Goal: Task Accomplishment & Management: Manage account settings

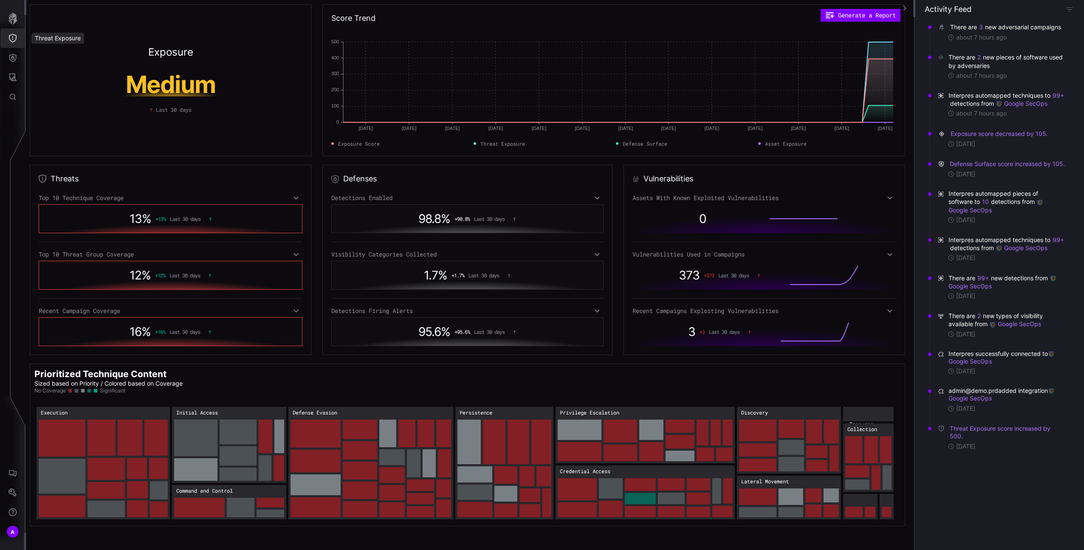
click at [16, 35] on icon "Threat Exposure" at bounding box center [13, 38] width 8 height 8
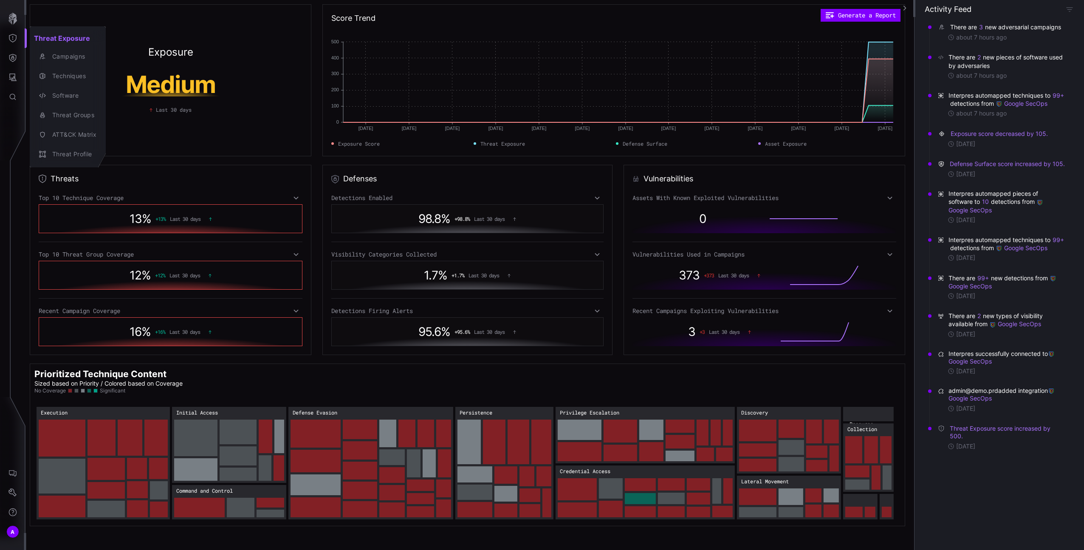
click at [15, 482] on div at bounding box center [542, 275] width 1084 height 550
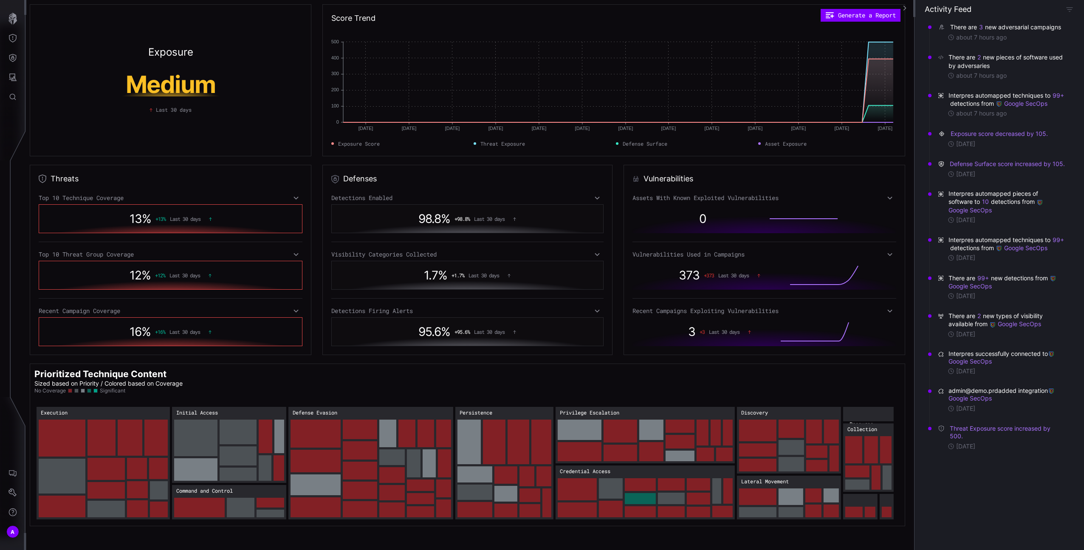
click at [12, 487] on div "Threat Exposure Campaigns Techniques Software Threat Groups ATT&CK Matrix Threa…" at bounding box center [543, 275] width 1081 height 550
click at [14, 489] on icon "Settings" at bounding box center [12, 493] width 8 height 8
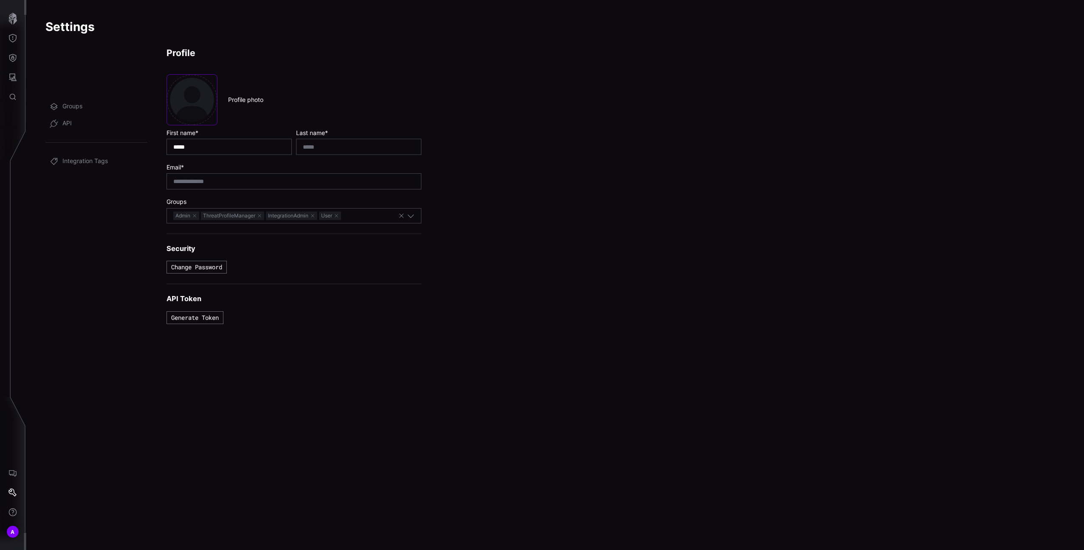
click at [68, 71] on span "Health" at bounding box center [71, 72] width 18 height 8
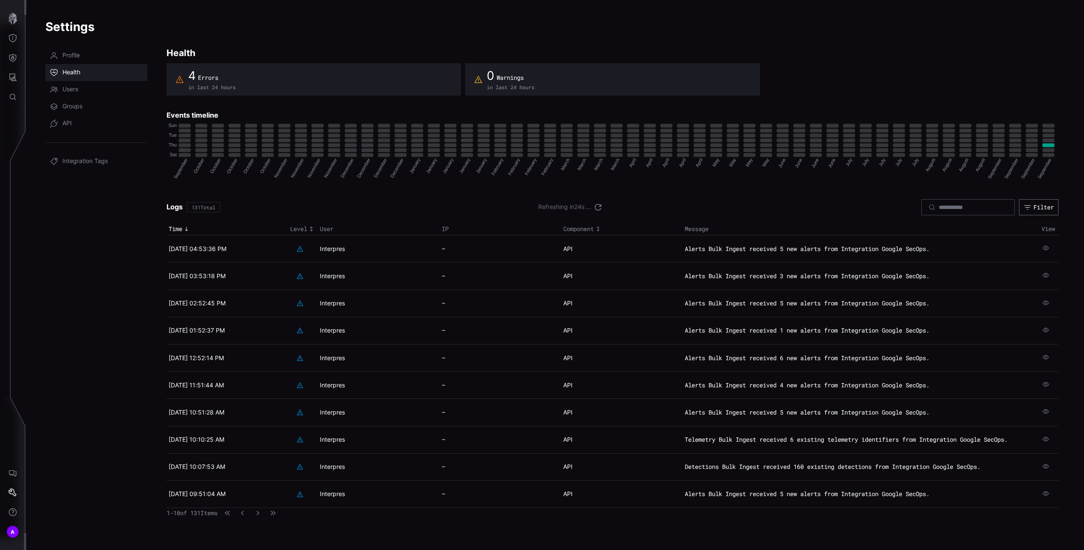
drag, startPoint x: 206, startPoint y: 82, endPoint x: 200, endPoint y: 79, distance: 6.1
click at [205, 82] on div "4 Errors" at bounding box center [212, 75] width 48 height 15
click at [196, 78] on div "4 Errors" at bounding box center [212, 75] width 48 height 15
click at [297, 228] on div "Level" at bounding box center [302, 229] width 25 height 8
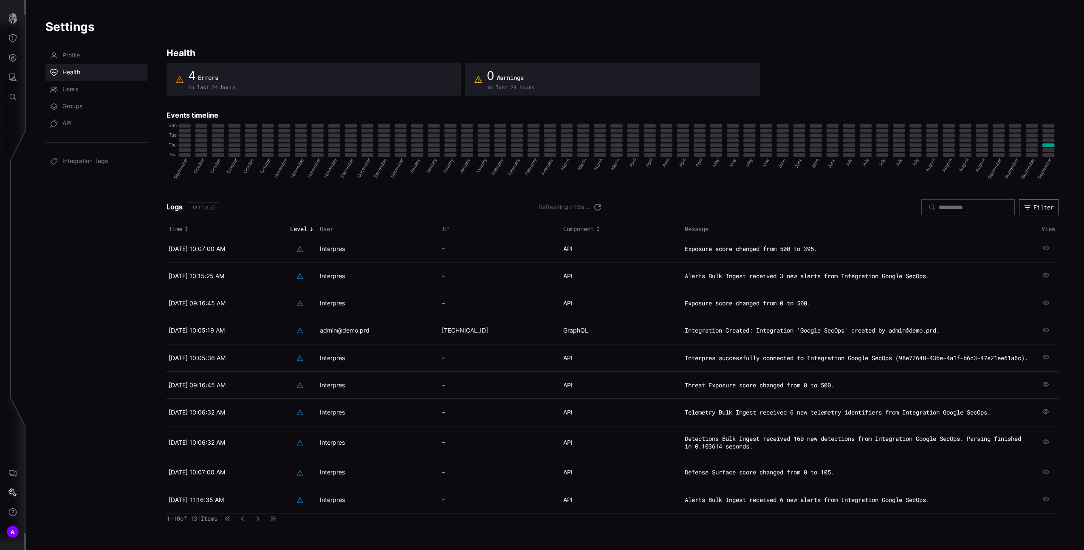
click at [297, 228] on div "Level" at bounding box center [302, 229] width 25 height 8
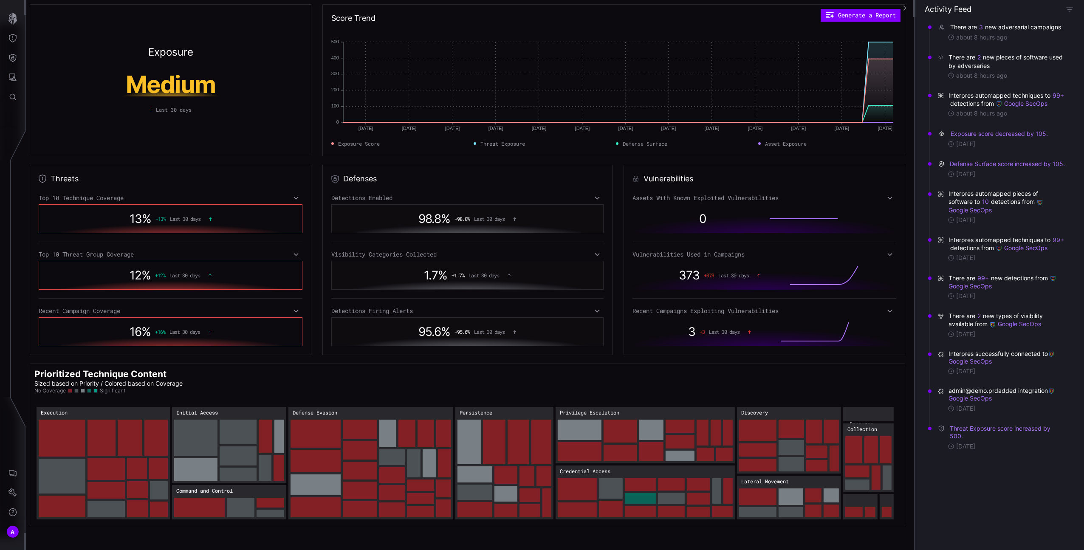
drag, startPoint x: 27, startPoint y: 513, endPoint x: 25, endPoint y: 503, distance: 10.8
click at [29, 511] on div "Exposure Medium Last 30 days Score Trend Generate a Report Jul 06 Jul 06 Jul 13…" at bounding box center [469, 275] width 889 height 550
click at [16, 492] on icon "Settings" at bounding box center [12, 493] width 8 height 8
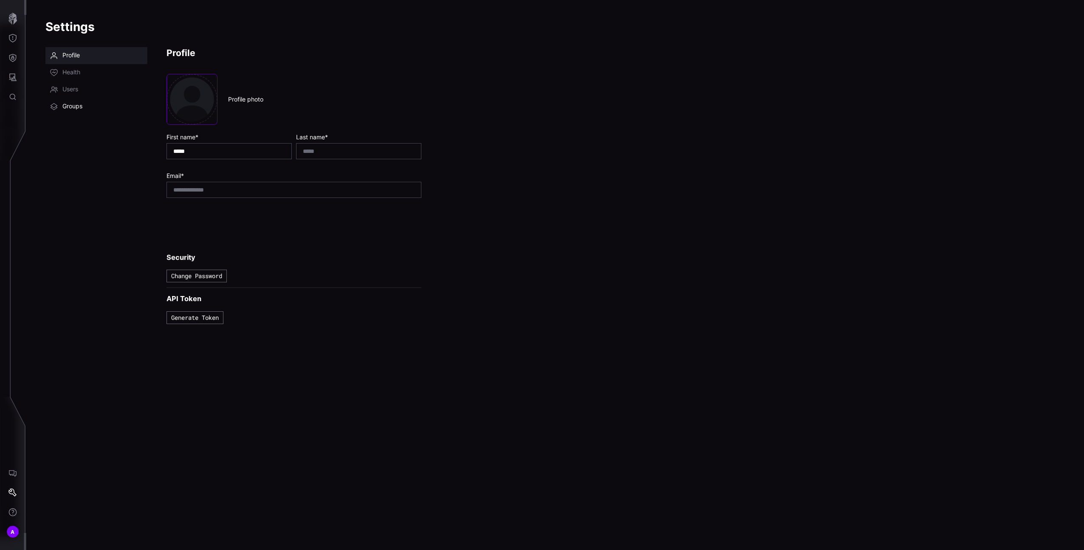
click at [94, 100] on link "Groups" at bounding box center [96, 106] width 102 height 17
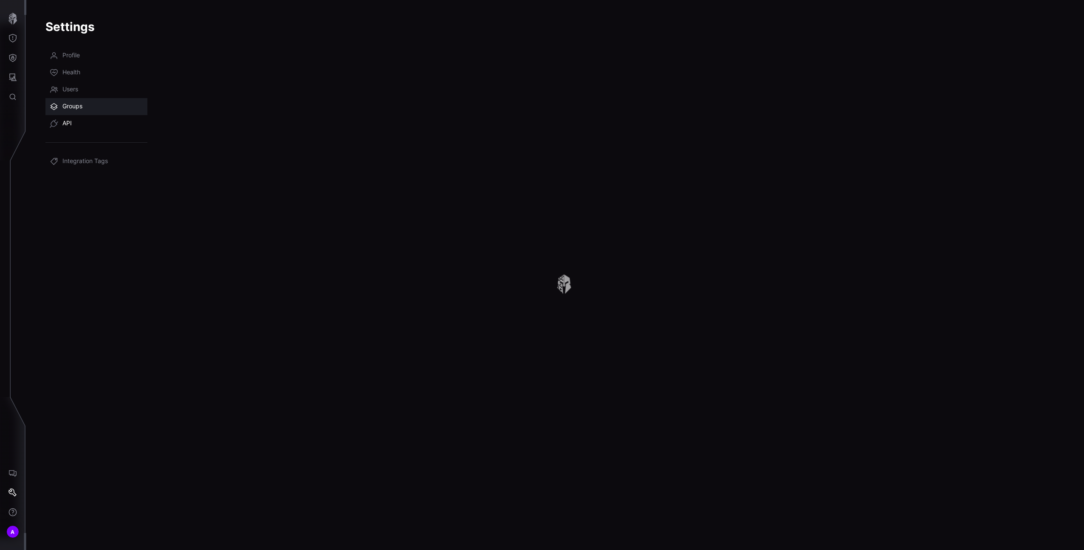
click at [82, 118] on link "API" at bounding box center [96, 123] width 102 height 17
click at [15, 42] on icon "Threat Exposure" at bounding box center [12, 38] width 8 height 8
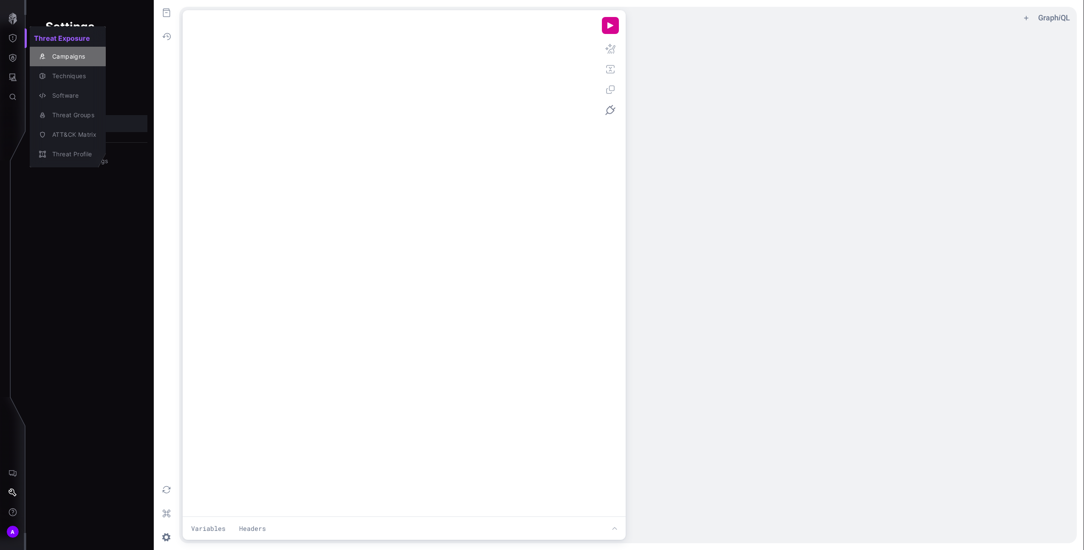
click at [42, 58] on icon "button" at bounding box center [42, 57] width 5 height 6
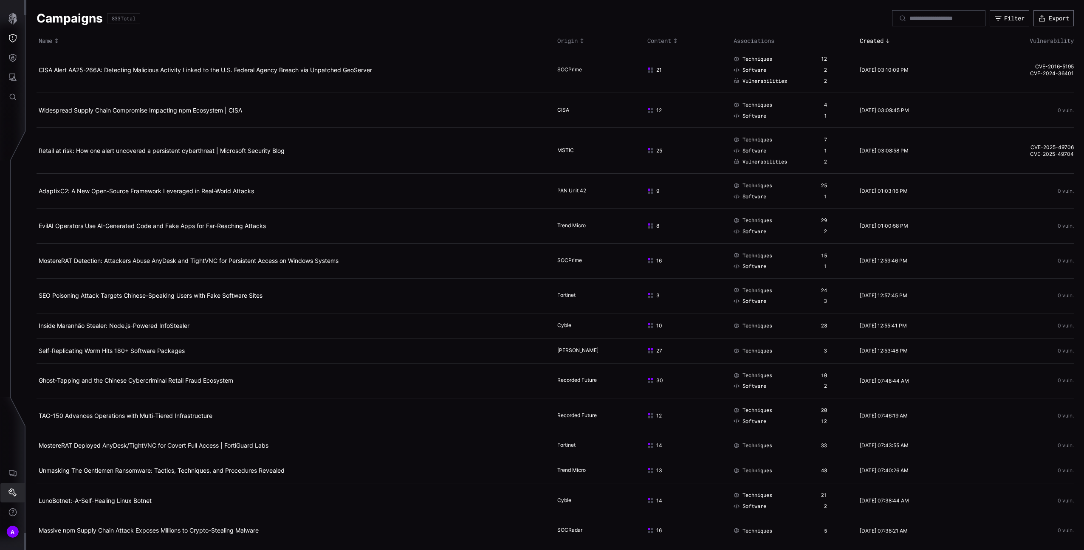
click at [15, 489] on icon "Settings" at bounding box center [12, 493] width 8 height 8
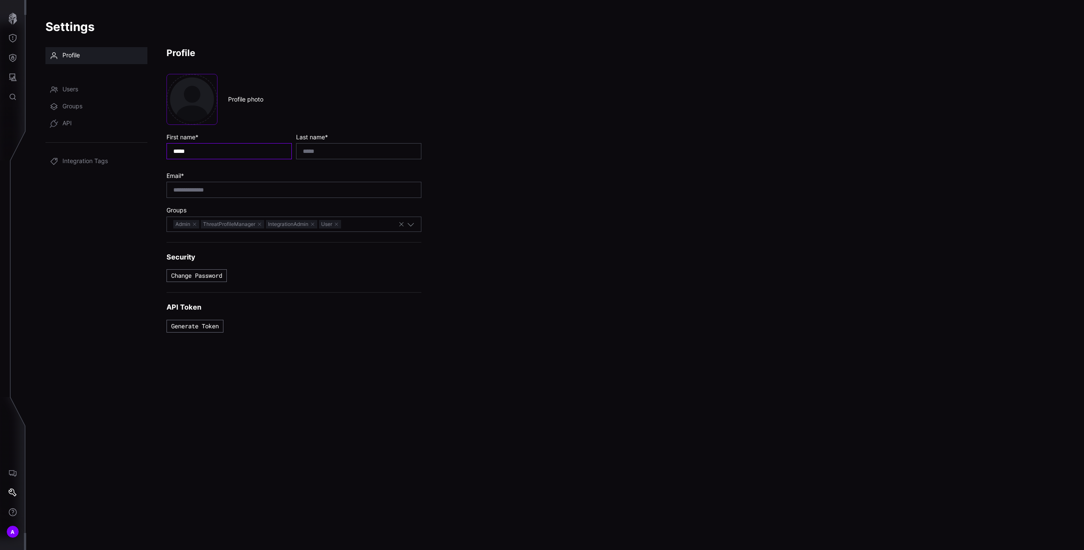
click at [215, 152] on input "*****" at bounding box center [229, 151] width 112 height 8
click at [16, 472] on icon "AI Chat" at bounding box center [12, 473] width 8 height 8
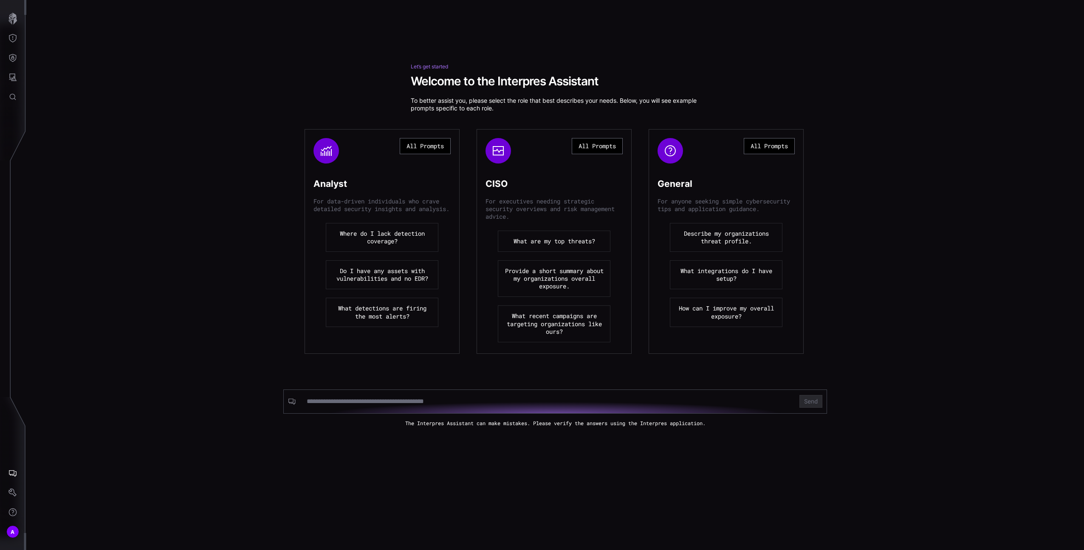
click at [531, 238] on button "What are my top threats?" at bounding box center [554, 241] width 113 height 21
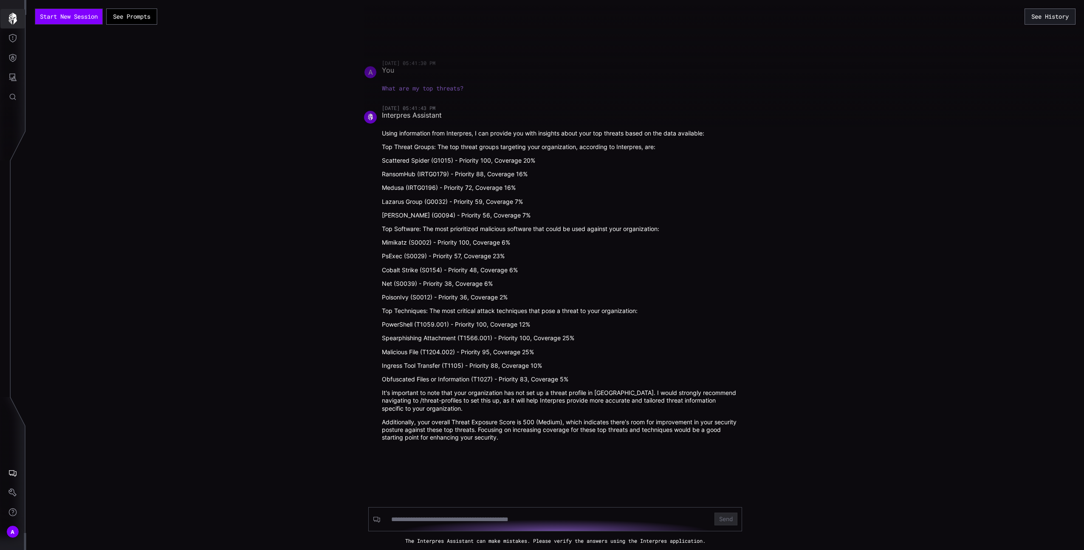
click at [21, 19] on button "button" at bounding box center [12, 19] width 25 height 20
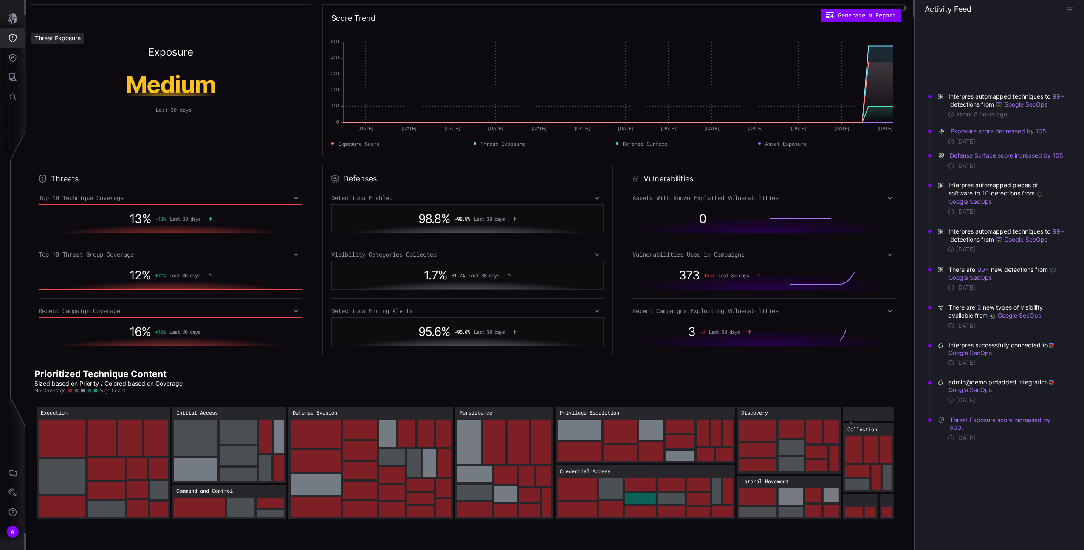
click at [12, 44] on button "Threat Exposure" at bounding box center [12, 38] width 25 height 20
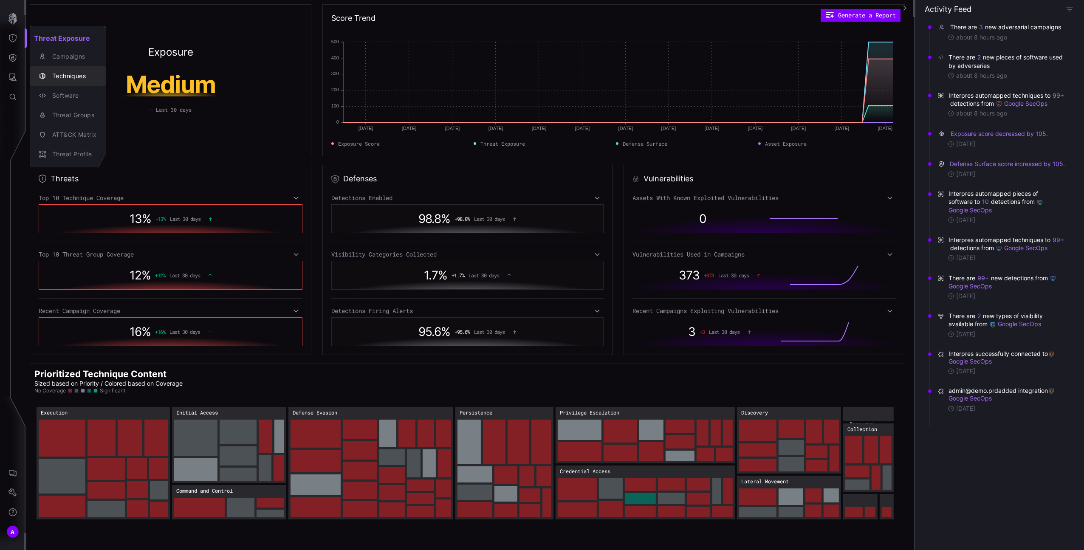
click at [62, 68] on button "Techniques" at bounding box center [68, 76] width 76 height 20
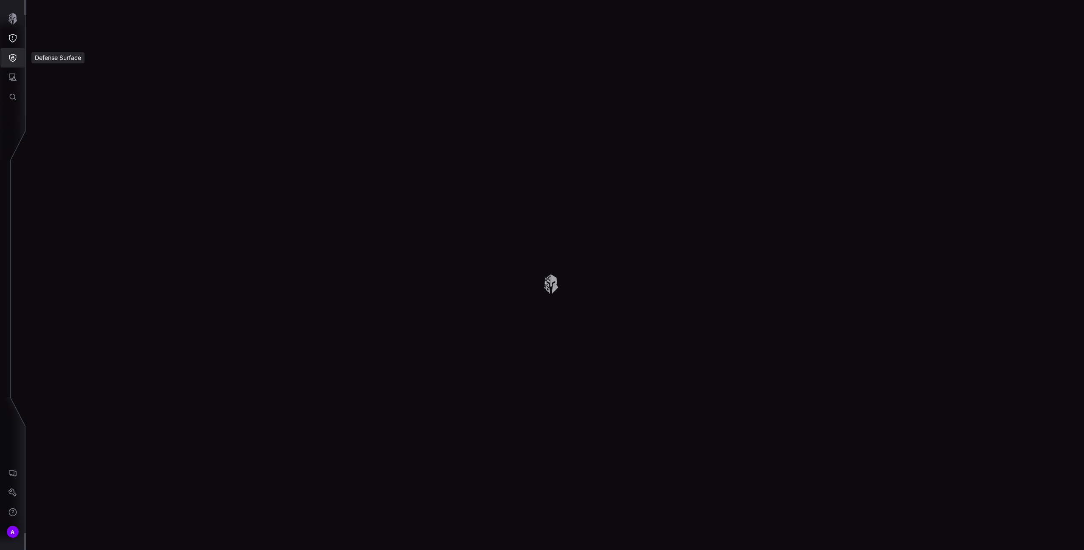
click at [11, 54] on icon "Defense Surface" at bounding box center [12, 58] width 7 height 8
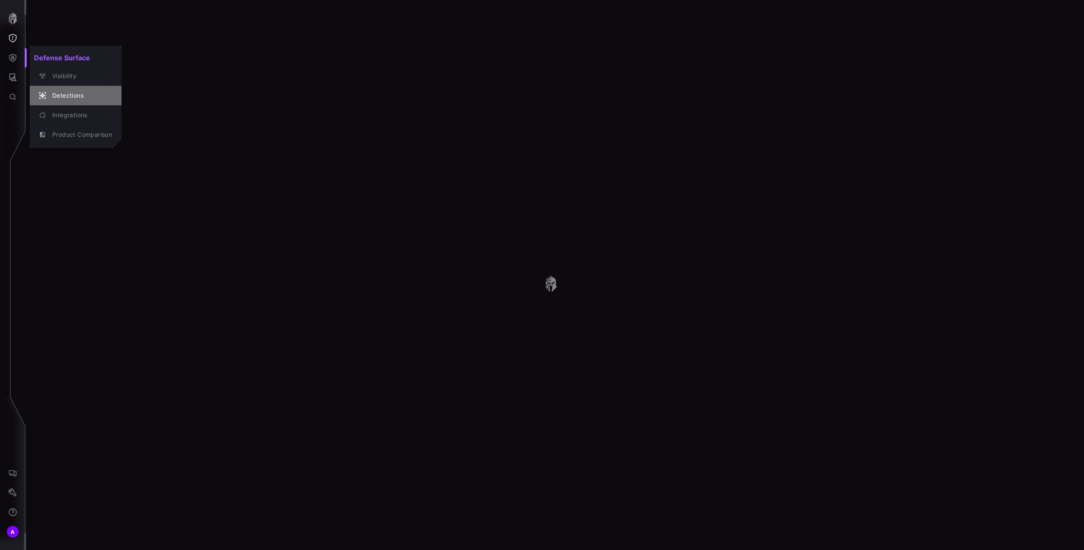
click at [75, 96] on div "Detections" at bounding box center [80, 95] width 64 height 11
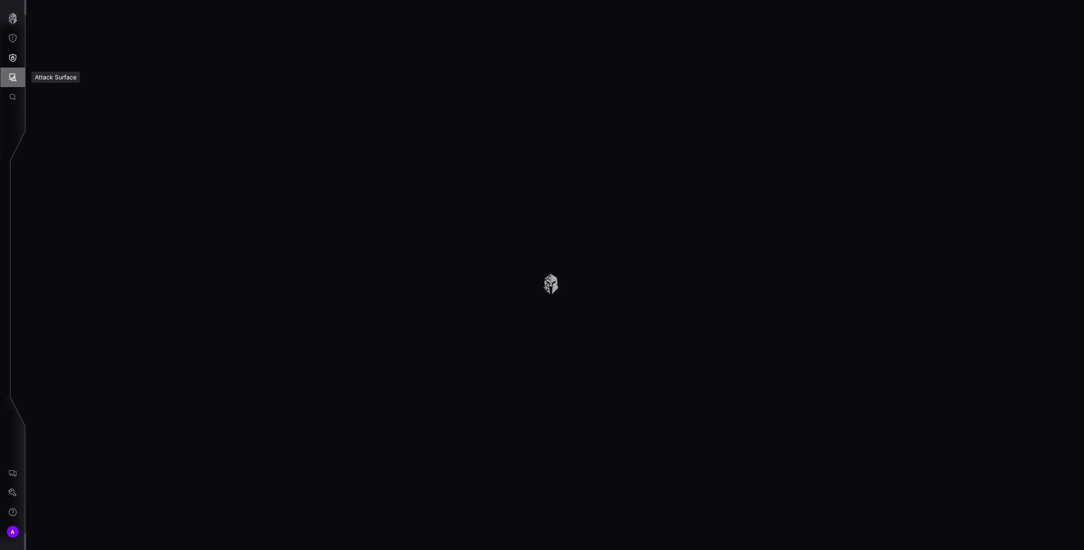
click at [16, 80] on icon "Attack Surface" at bounding box center [13, 77] width 8 height 8
click at [108, 99] on div at bounding box center [542, 275] width 1084 height 550
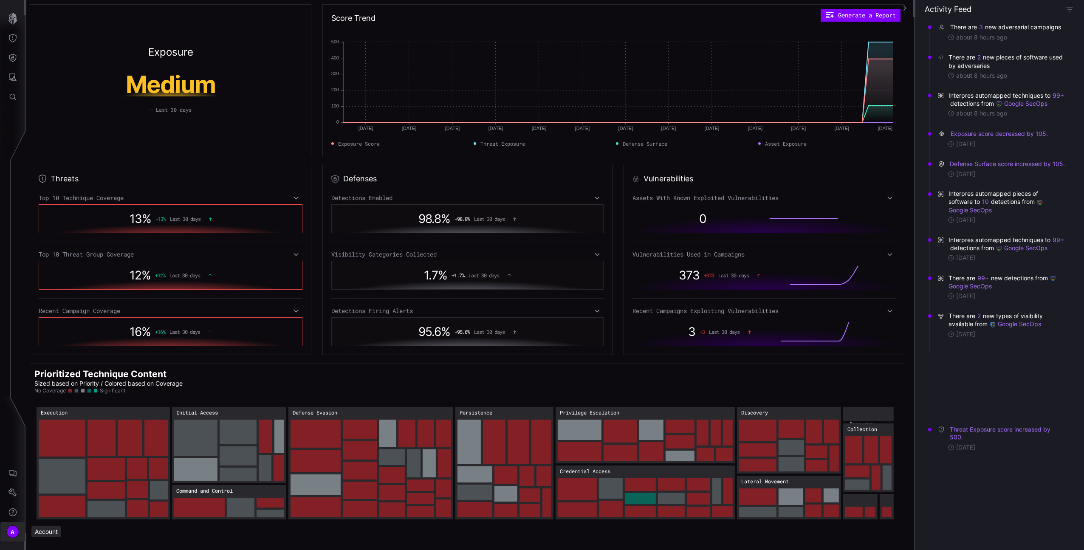
click at [17, 524] on button "A" at bounding box center [12, 532] width 25 height 20
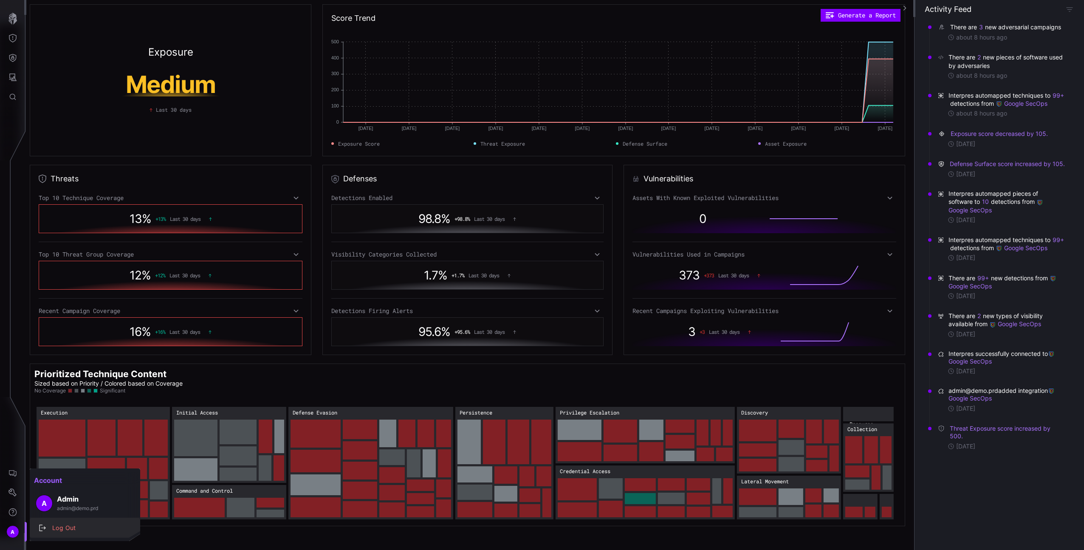
click at [75, 523] on div "Log Out" at bounding box center [89, 528] width 83 height 11
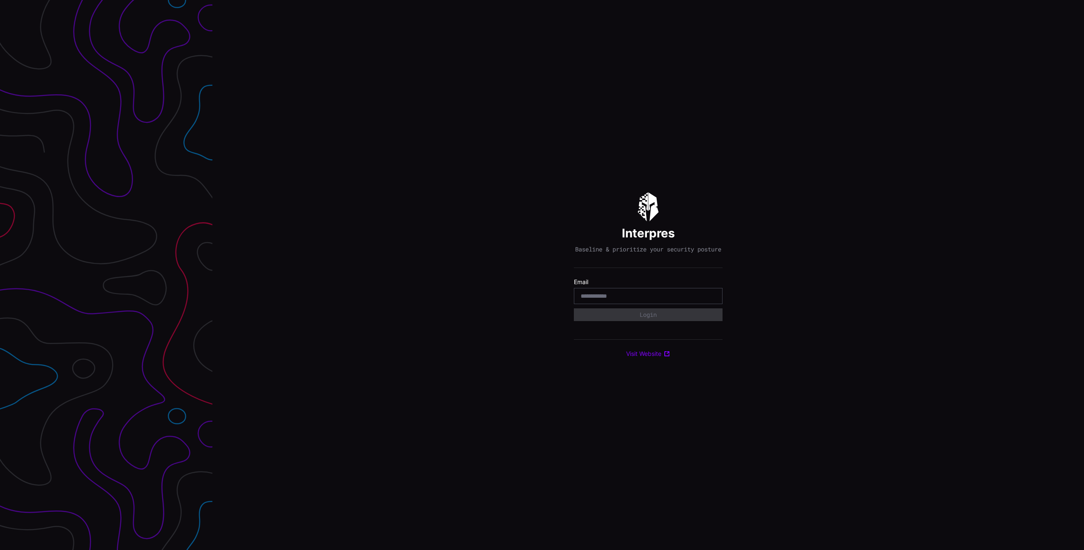
click at [775, 330] on div "Interpres Baseline & prioritize your security posture Email Login Visit Website" at bounding box center [648, 275] width 872 height 550
click at [622, 300] on input "email" at bounding box center [648, 296] width 135 height 8
paste input "**********"
type input "**********"
click at [791, 319] on div "**********" at bounding box center [648, 275] width 872 height 550
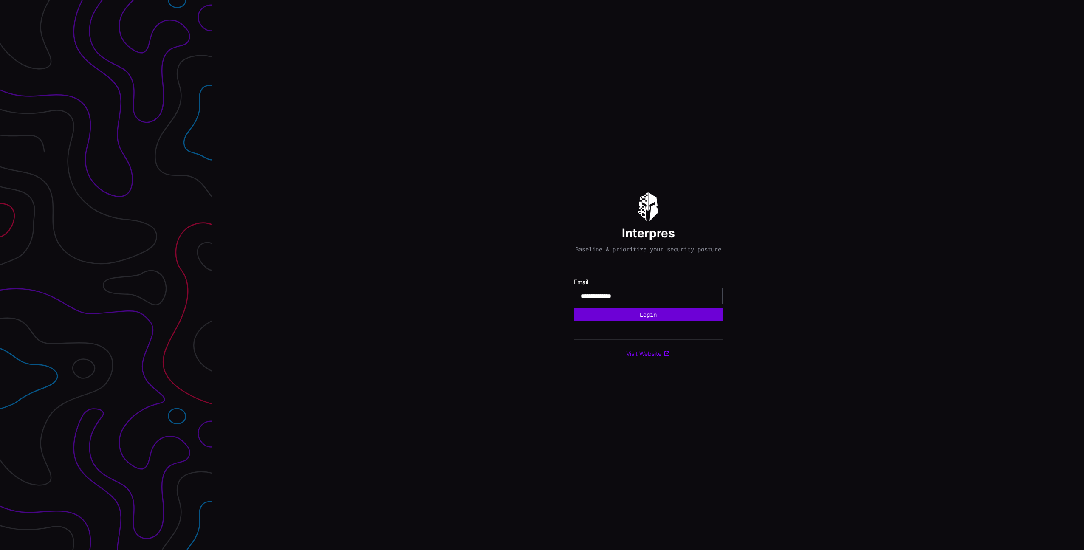
click at [711, 320] on button "Login" at bounding box center [648, 314] width 149 height 13
